Goal: Check status: Check status

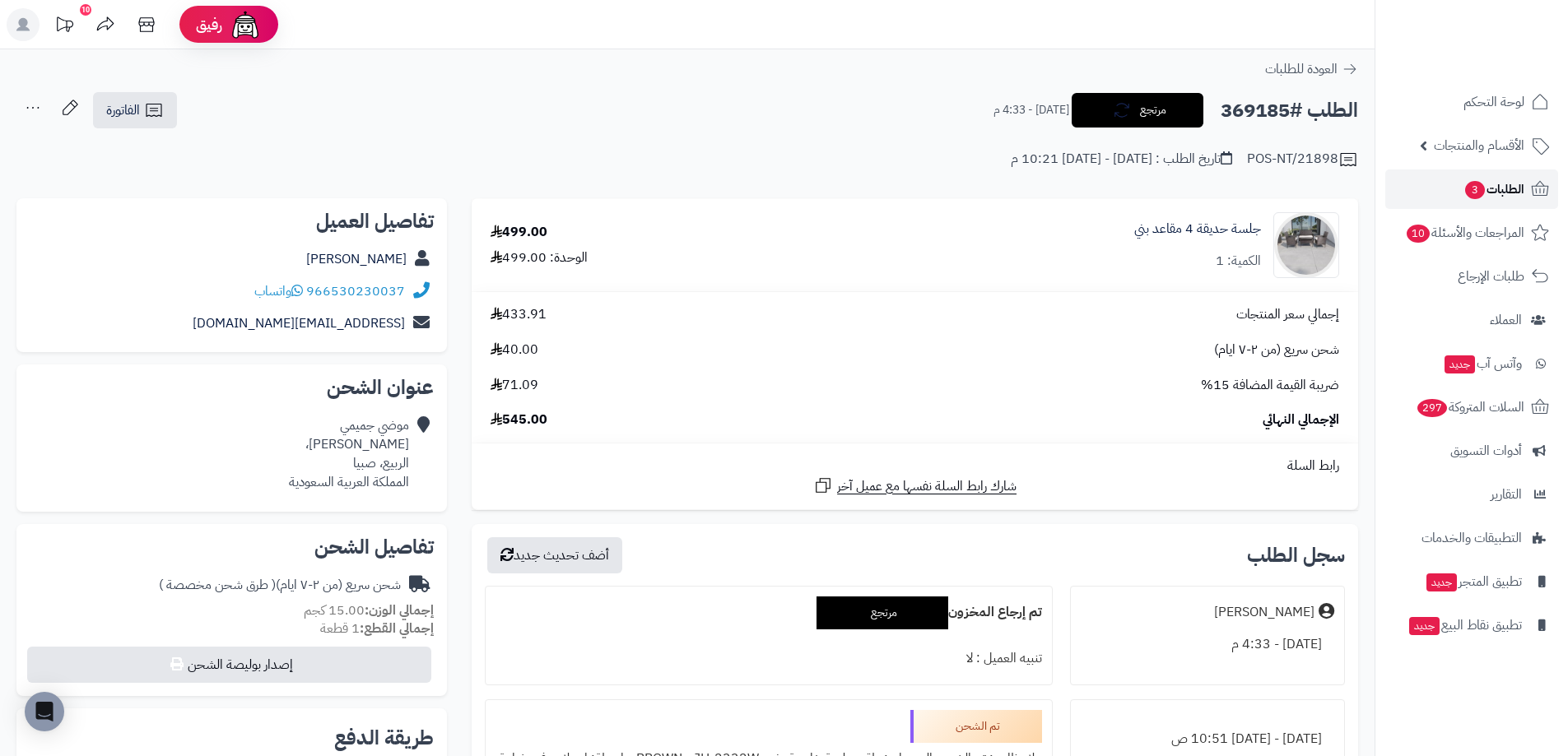
click at [1460, 179] on link "الطلبات 3" at bounding box center [1471, 189] width 173 height 39
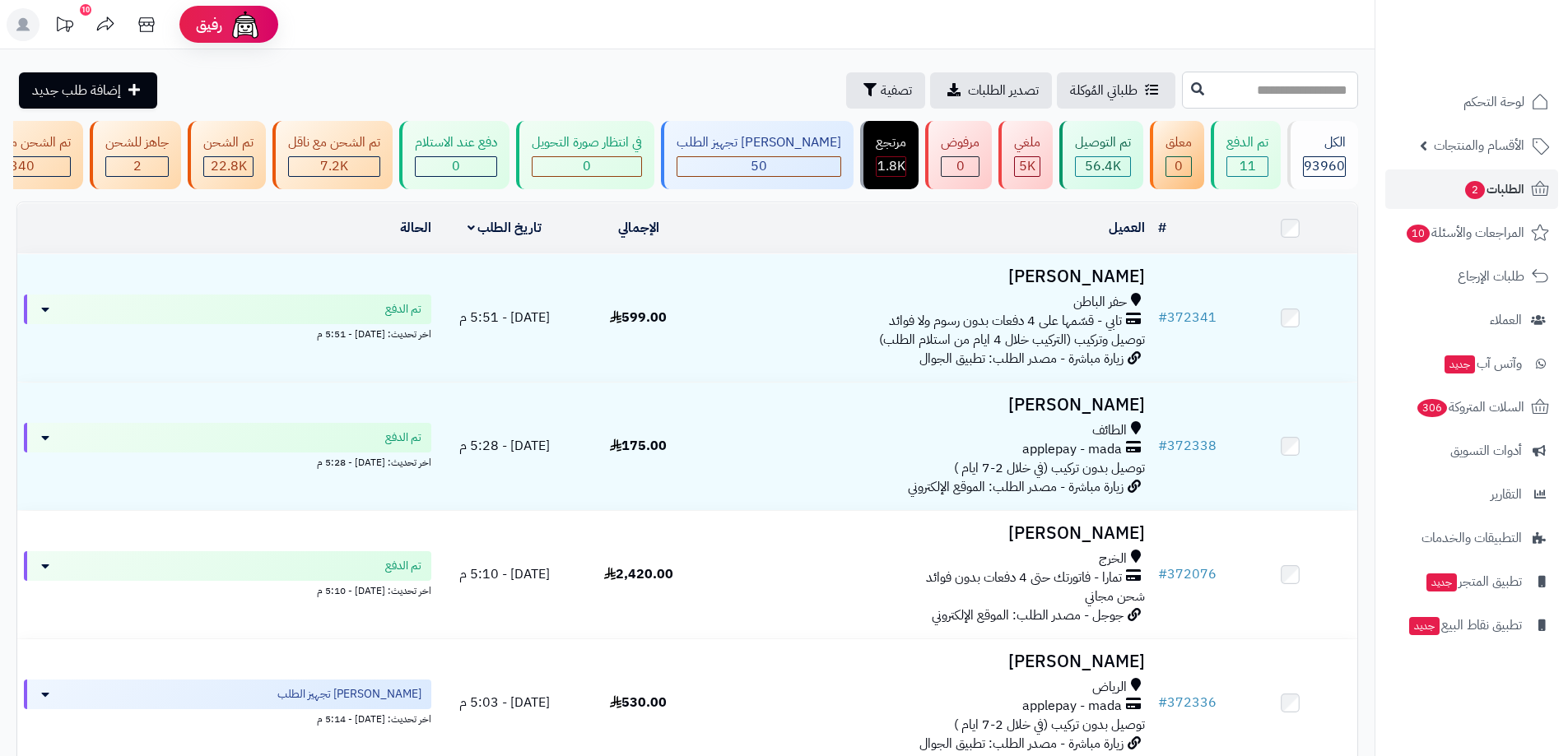
click at [1334, 106] on input "text" at bounding box center [1269, 91] width 177 height 37
paste input "******"
type input "******"
